Goal: Transaction & Acquisition: Purchase product/service

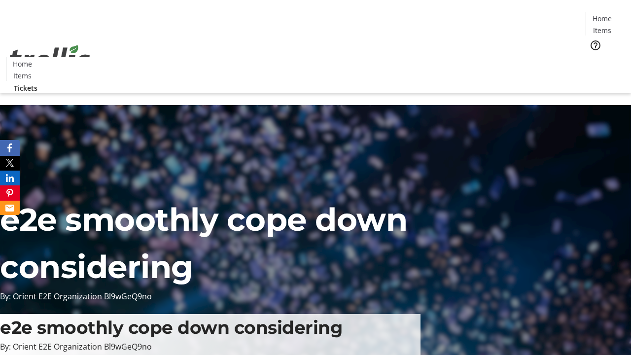
click at [593, 57] on span "Tickets" at bounding box center [605, 62] width 24 height 10
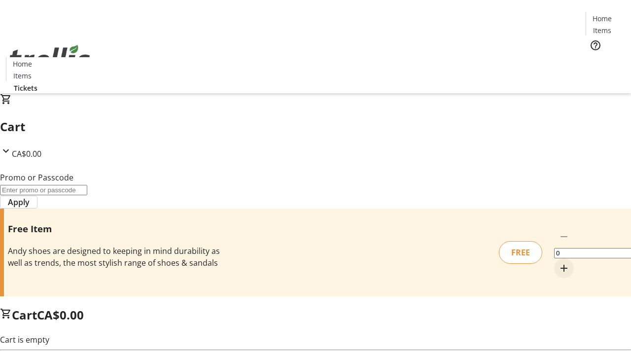
click at [558, 262] on mat-icon "Increment by one" at bounding box center [564, 268] width 12 height 12
type input "1"
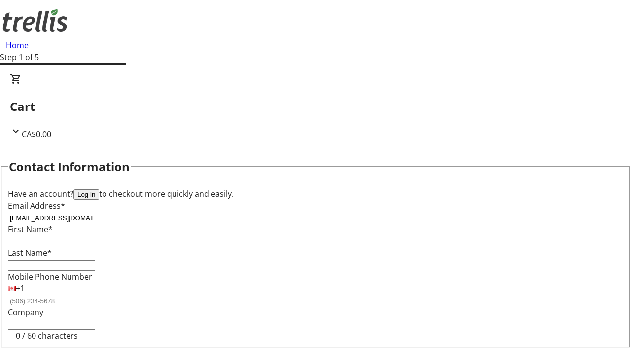
type input "[EMAIL_ADDRESS][DOMAIN_NAME]"
type input "Buck"
type input "[PERSON_NAME]"
